Goal: Information Seeking & Learning: Learn about a topic

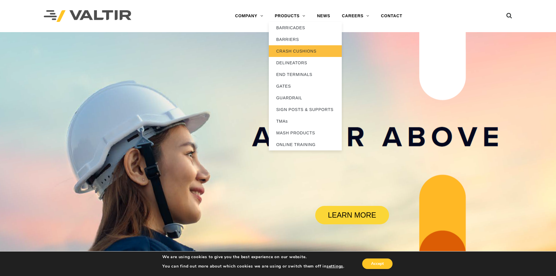
click at [290, 50] on link "CRASH CUSHIONS" at bounding box center [305, 51] width 73 height 12
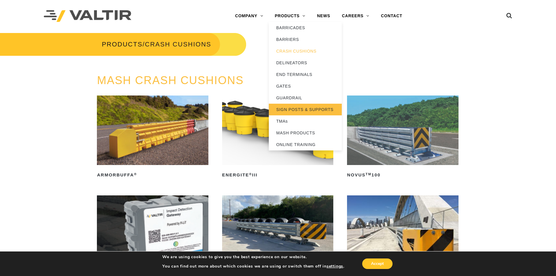
click at [301, 109] on link "SIGN POSTS & SUPPORTS" at bounding box center [305, 110] width 73 height 12
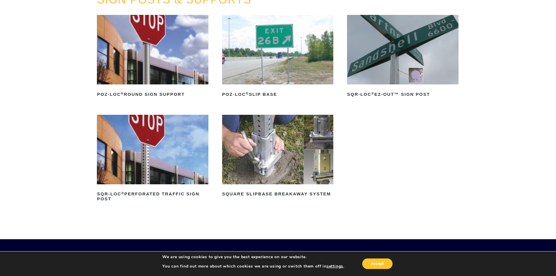
scroll to position [88, 0]
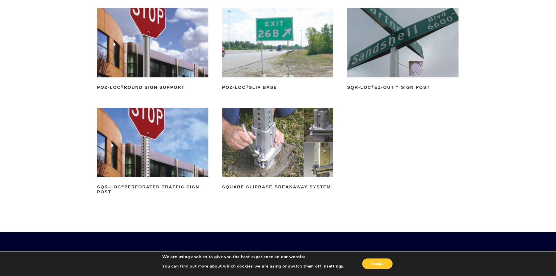
click at [266, 157] on img at bounding box center [277, 142] width 111 height 69
